Goal: Task Accomplishment & Management: Use online tool/utility

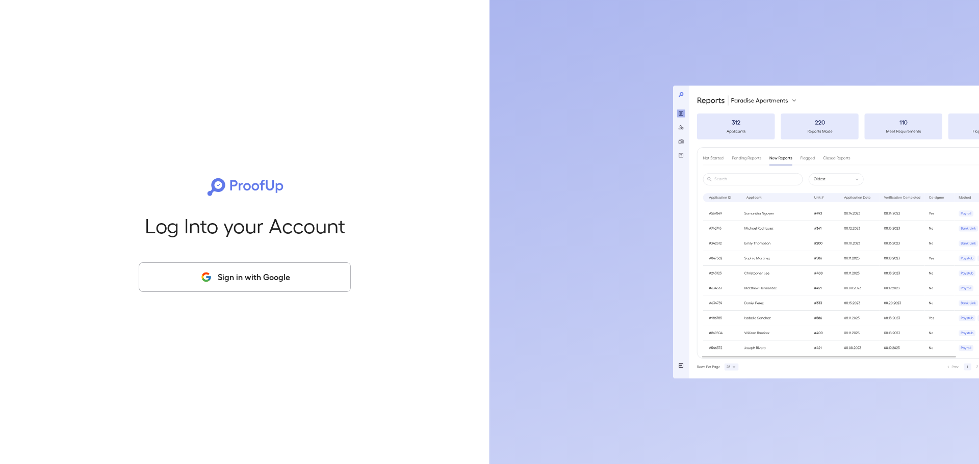
click at [217, 281] on button "Sign in with Google" at bounding box center [245, 278] width 212 height 30
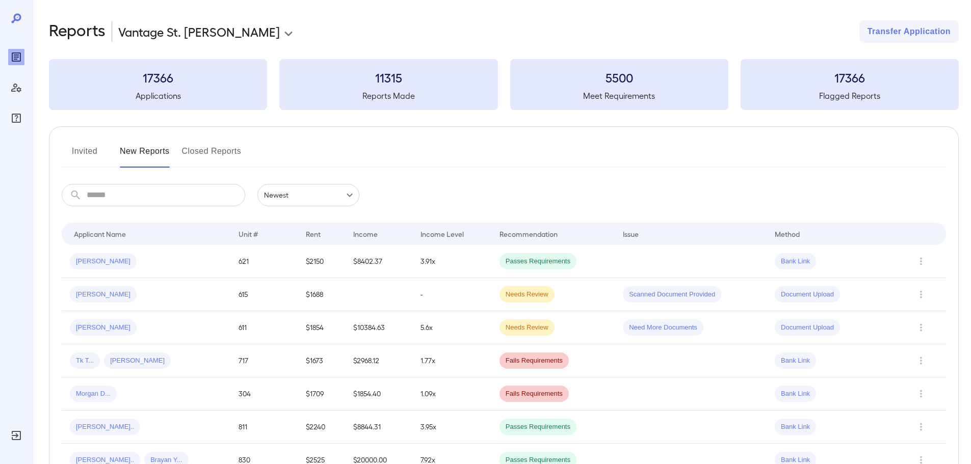
click at [97, 148] on button "Invited" at bounding box center [85, 155] width 46 height 24
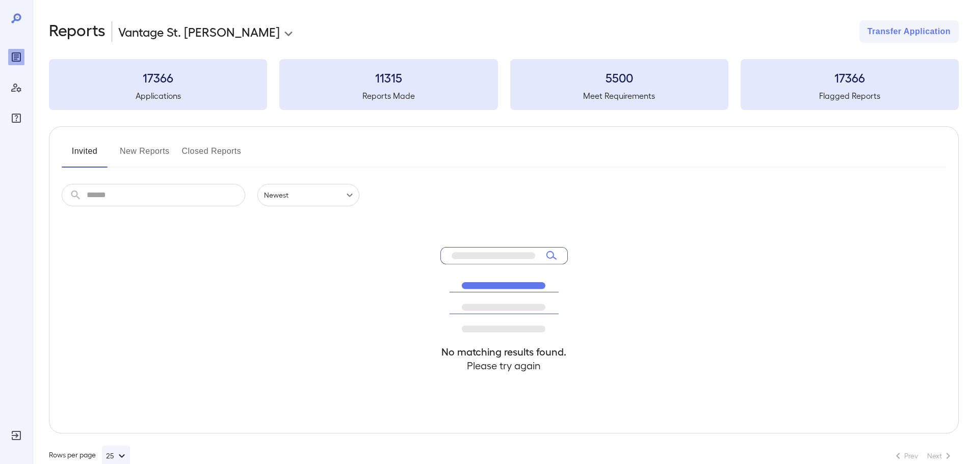
click at [131, 151] on button "New Reports" at bounding box center [145, 155] width 50 height 24
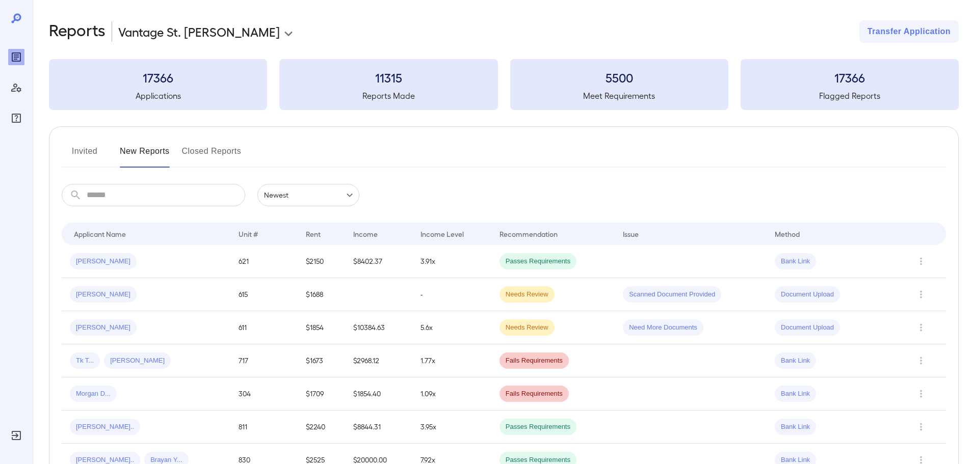
click at [199, 147] on button "Closed Reports" at bounding box center [212, 155] width 60 height 24
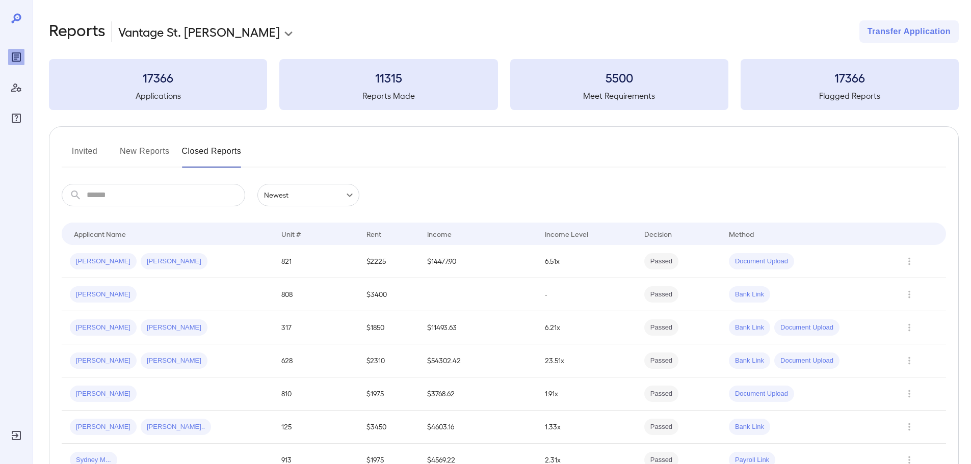
click at [147, 193] on input "text" at bounding box center [166, 195] width 159 height 22
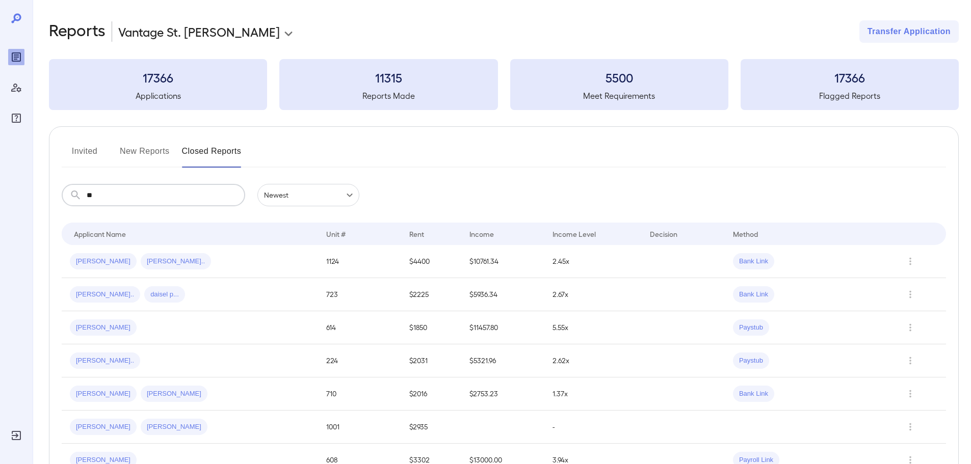
type input "**"
click at [147, 153] on button "New Reports" at bounding box center [145, 155] width 50 height 24
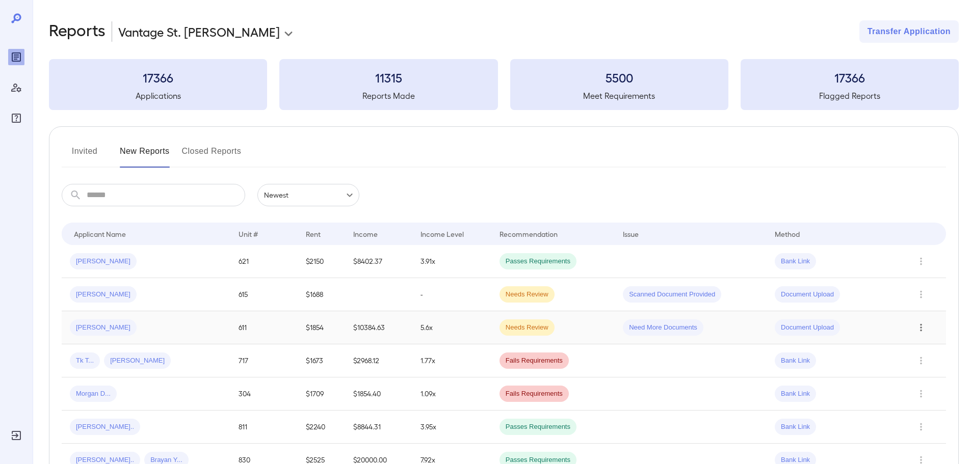
click at [922, 324] on icon "Row Actions" at bounding box center [921, 328] width 11 height 12
click at [925, 349] on li "View Application" at bounding box center [930, 348] width 81 height 16
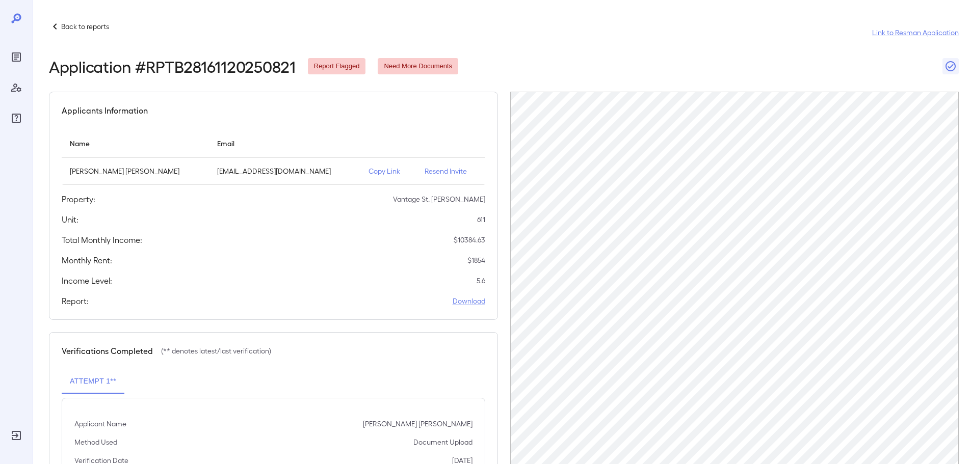
scroll to position [51, 0]
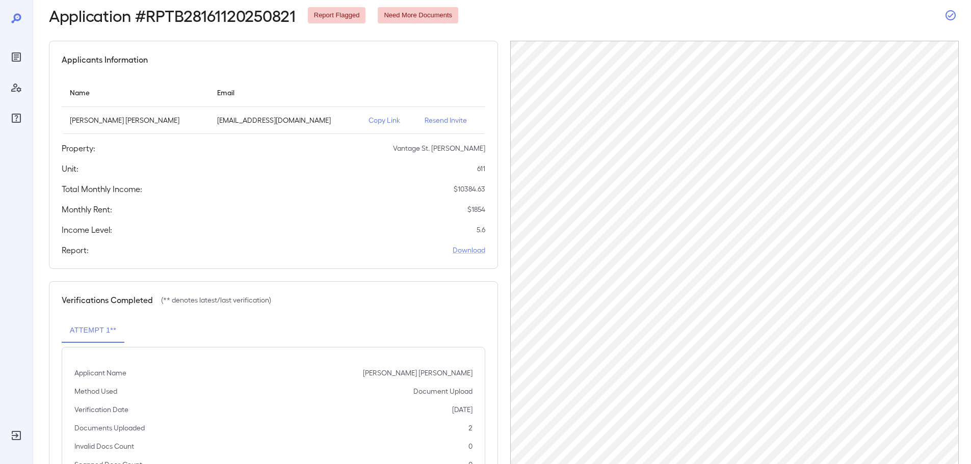
click at [949, 18] on icon "button" at bounding box center [951, 15] width 12 height 12
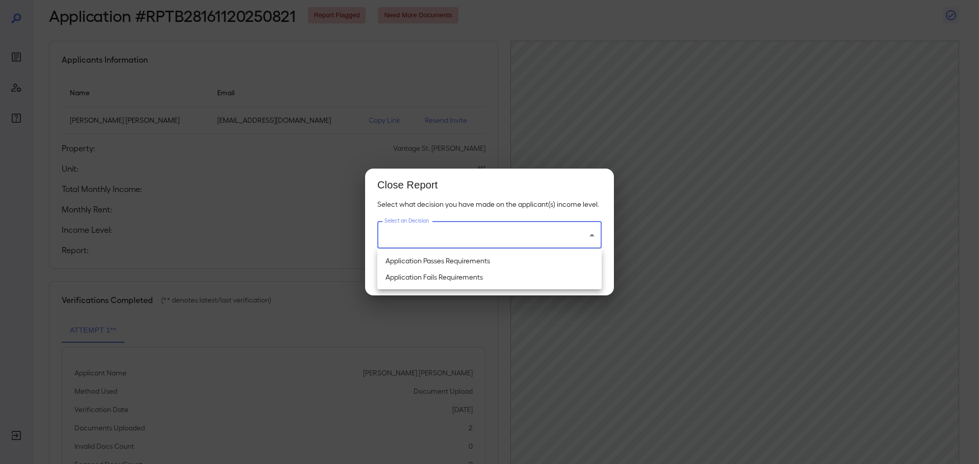
click at [527, 232] on body "Back to reports Link to Resman Application Application # RPTB28161120250821 Rep…" at bounding box center [489, 181] width 979 height 464
click at [451, 263] on li "Application Passes Requirements" at bounding box center [489, 261] width 224 height 16
type input "**********"
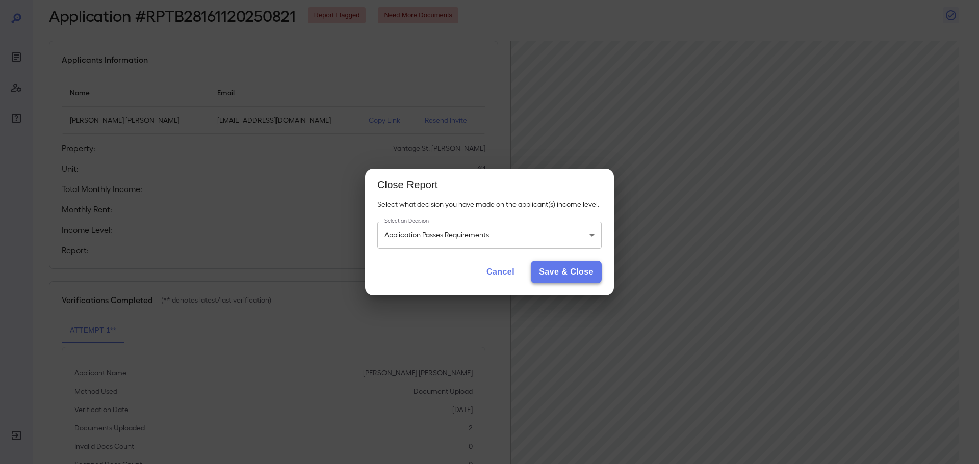
click at [555, 275] on button "Save & Close" at bounding box center [566, 272] width 71 height 22
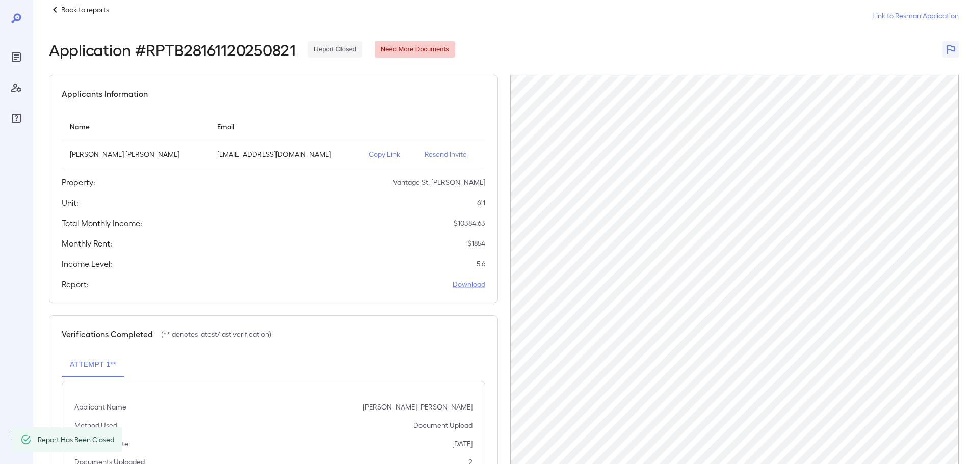
scroll to position [0, 0]
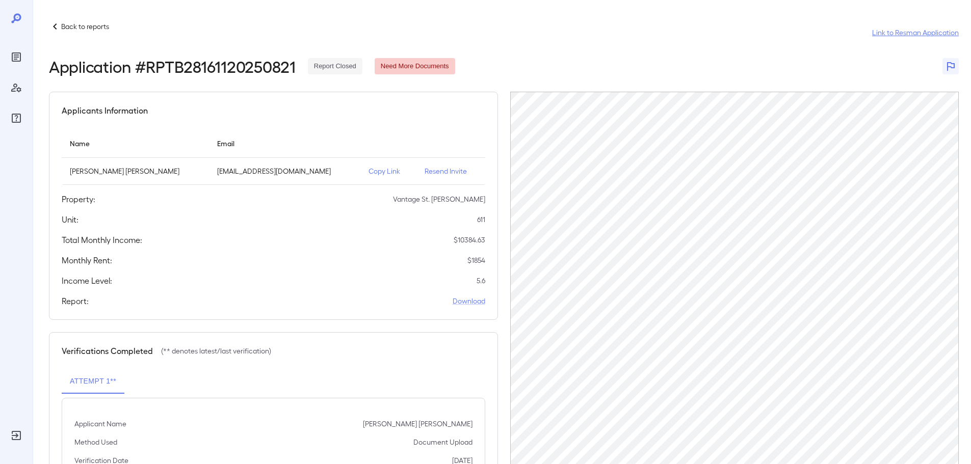
click at [909, 33] on link "Link to Resman Application" at bounding box center [915, 33] width 87 height 10
